Goal: Task Accomplishment & Management: Manage account settings

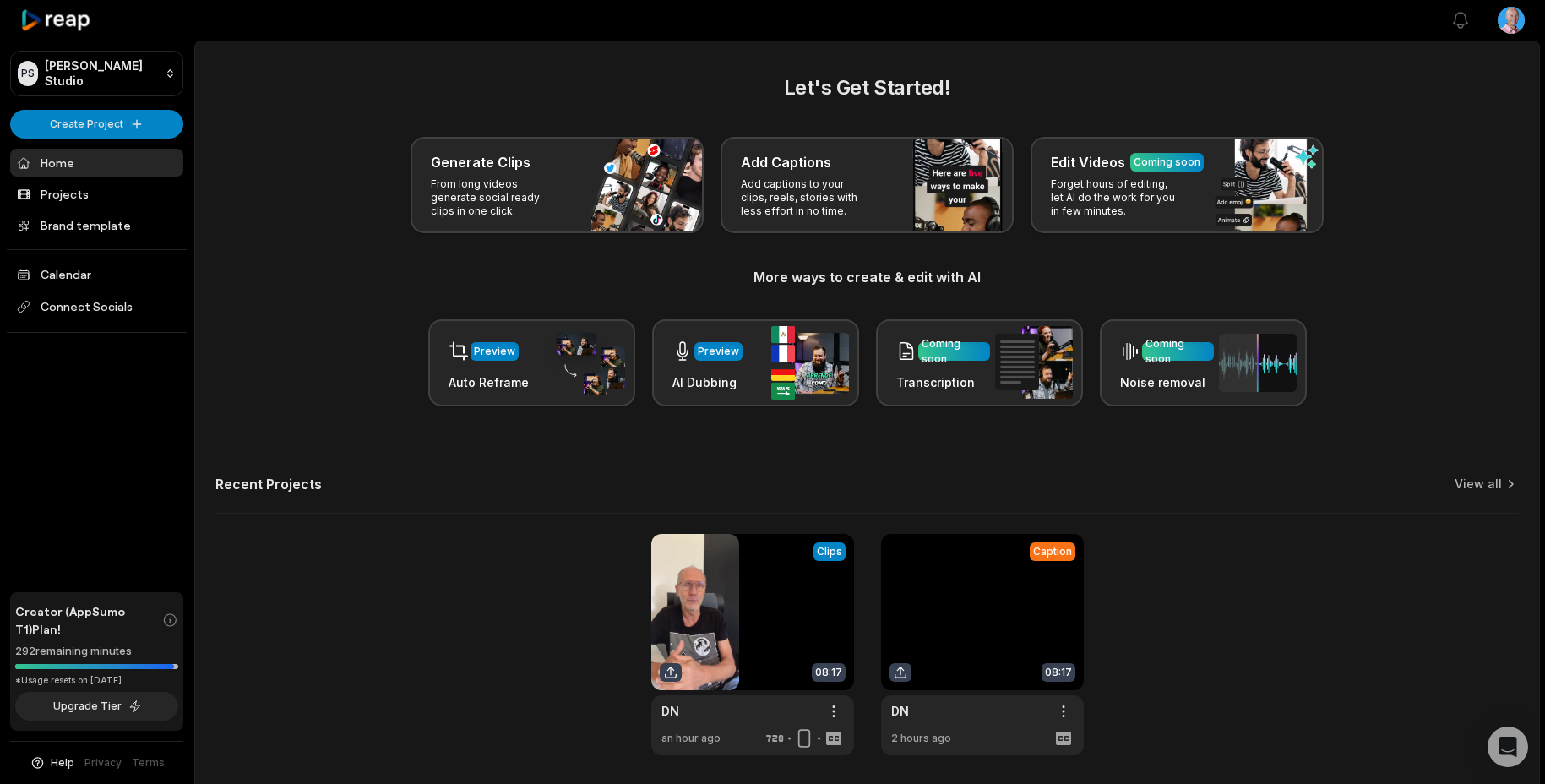
click at [1074, 710] on link at bounding box center [983, 644] width 203 height 221
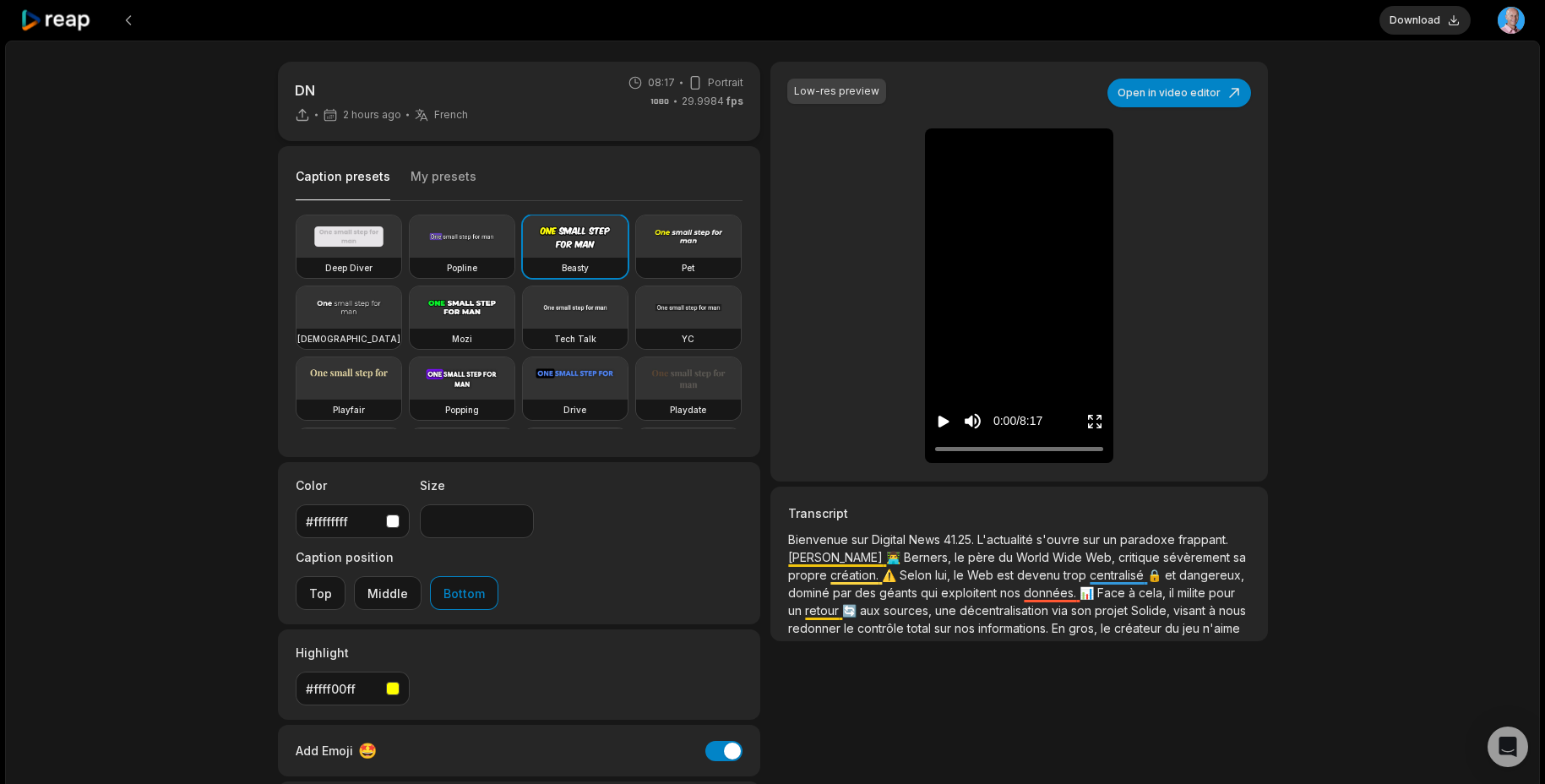
click at [37, 23] on icon at bounding box center [56, 21] width 71 height 23
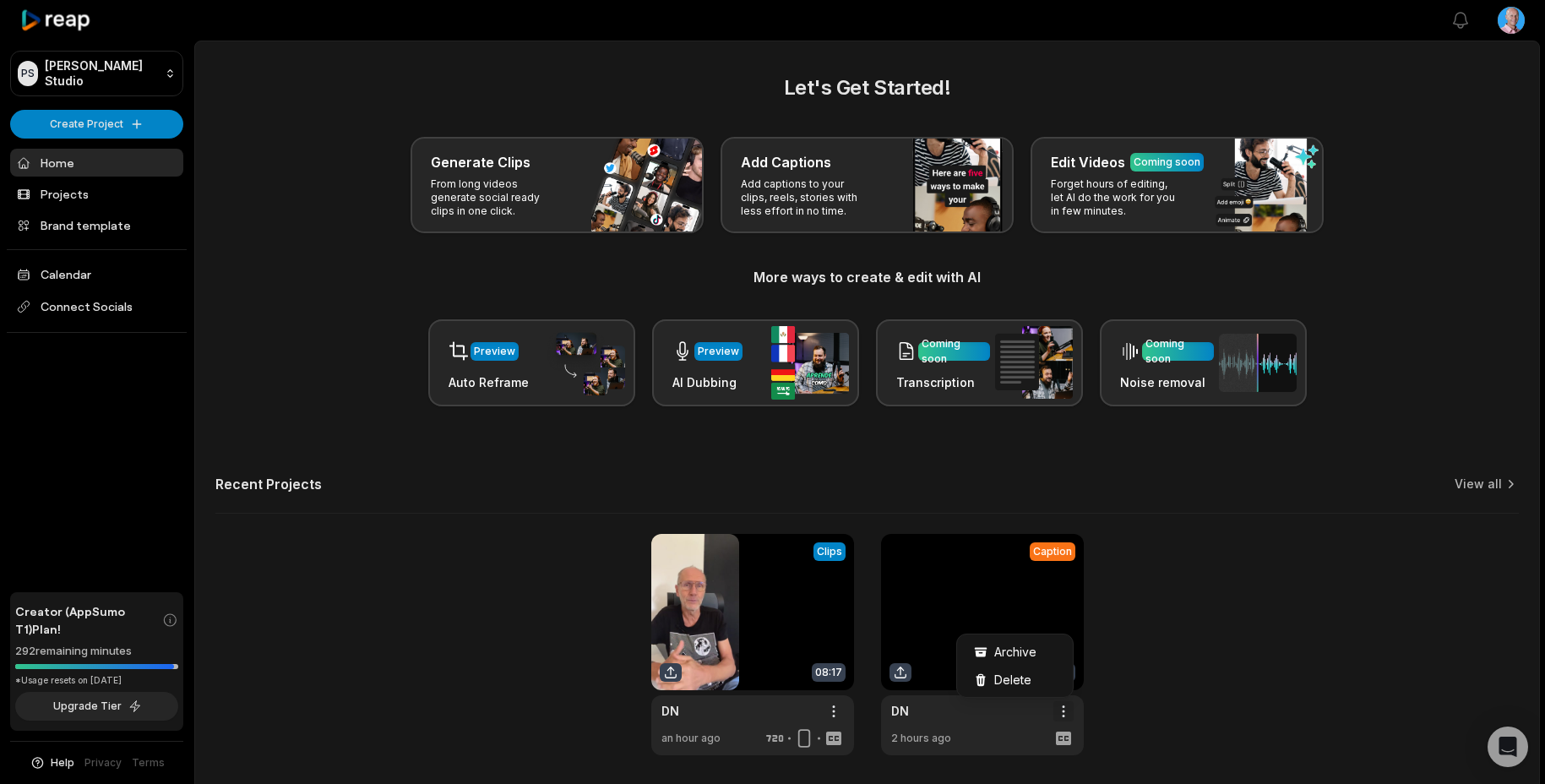
click at [1059, 708] on html "PS [PERSON_NAME] Studio Create Project Home Projects Brand template Calendar Co…" at bounding box center [772, 392] width 1545 height 784
click at [1014, 674] on span "Delete" at bounding box center [1013, 680] width 38 height 17
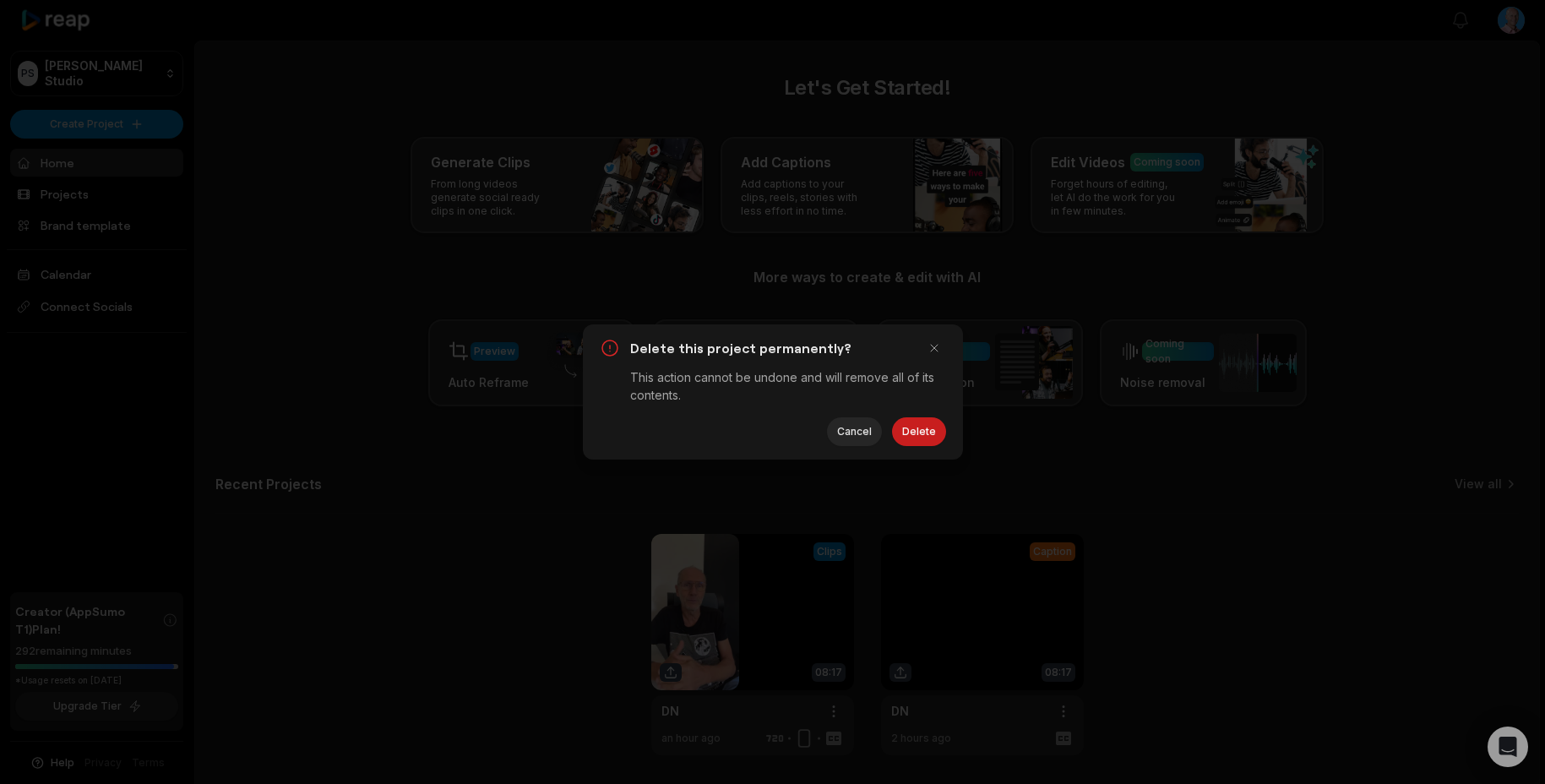
click at [921, 431] on button "Delete" at bounding box center [919, 432] width 54 height 29
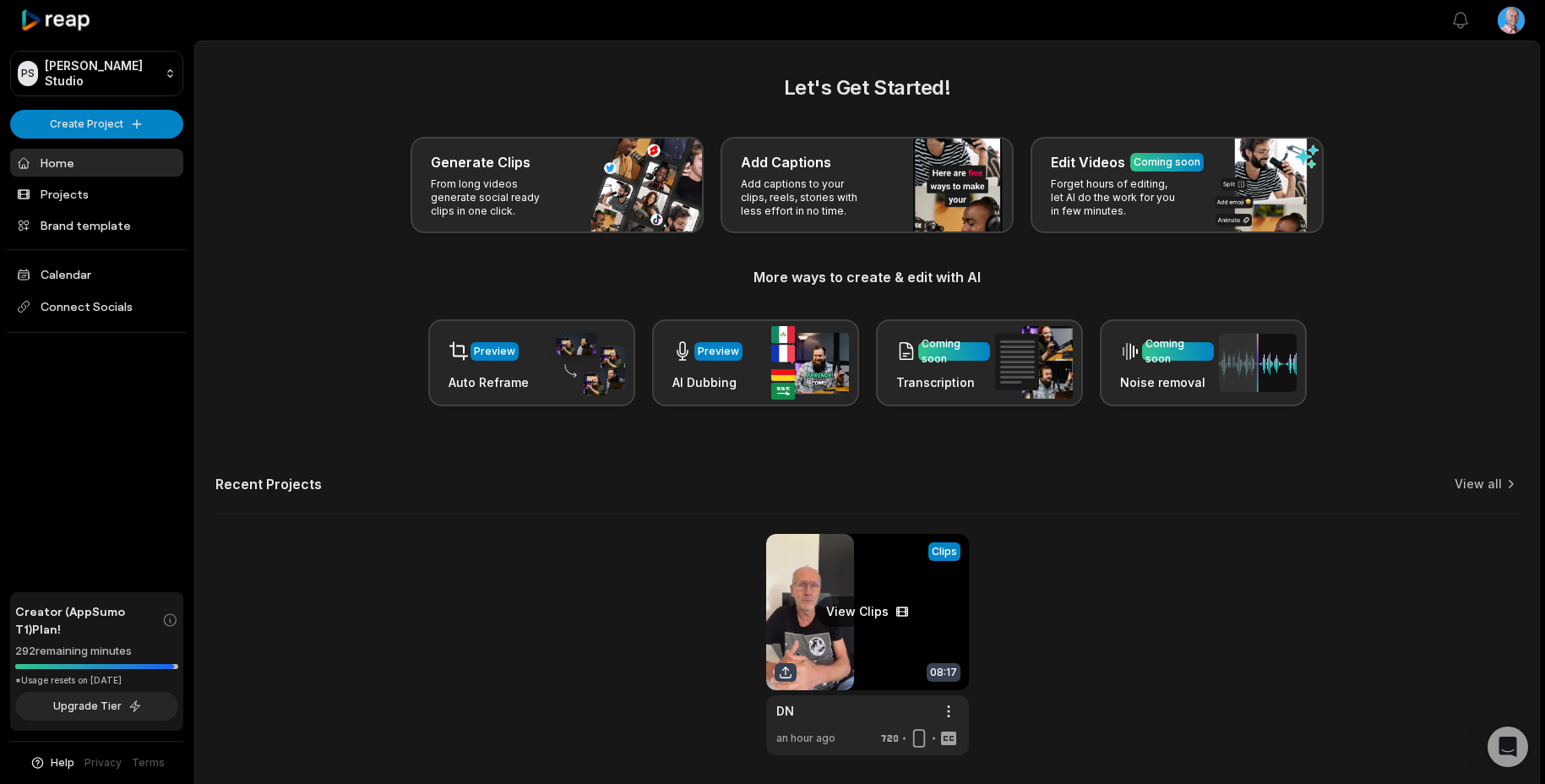
click at [843, 622] on link at bounding box center [868, 644] width 203 height 221
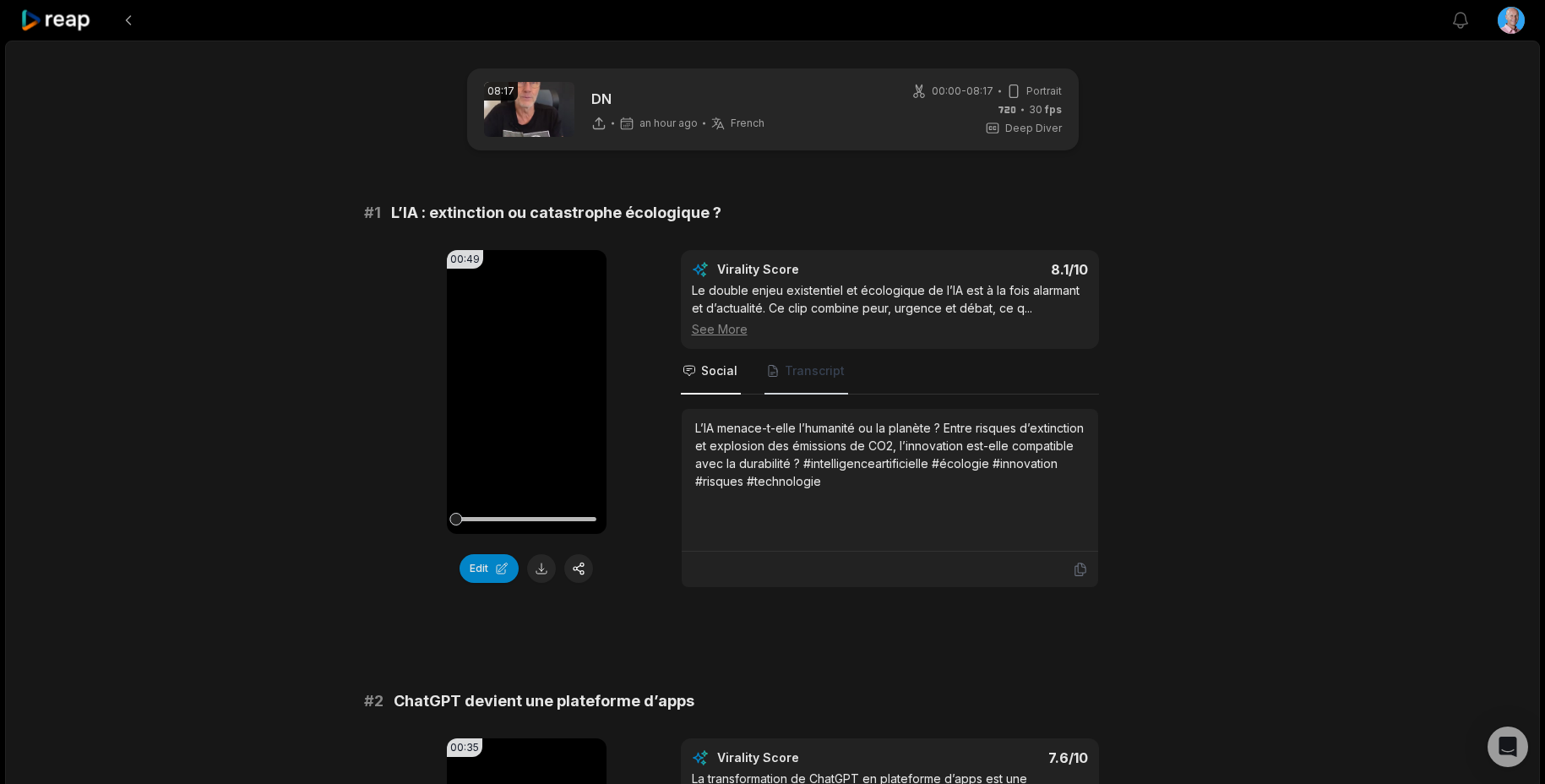
click at [821, 372] on span "Transcript" at bounding box center [815, 371] width 60 height 17
